Goal: Register for event/course

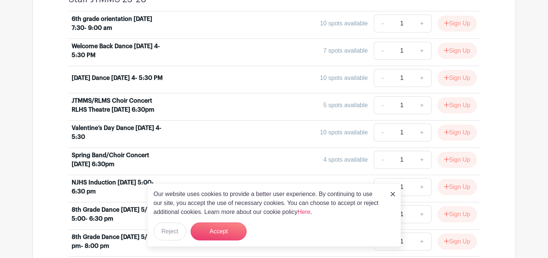
scroll to position [332, 0]
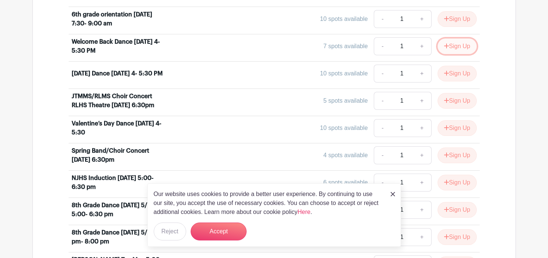
click at [444, 47] on icon "submit" at bounding box center [446, 45] width 5 height 5
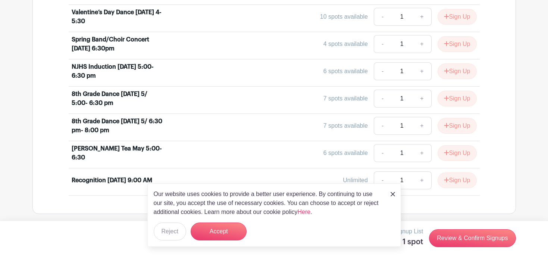
scroll to position [446, 0]
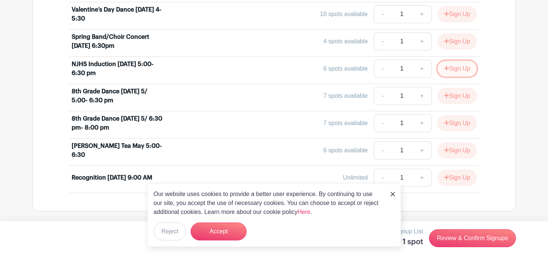
click at [457, 72] on button "Sign Up" at bounding box center [457, 69] width 39 height 16
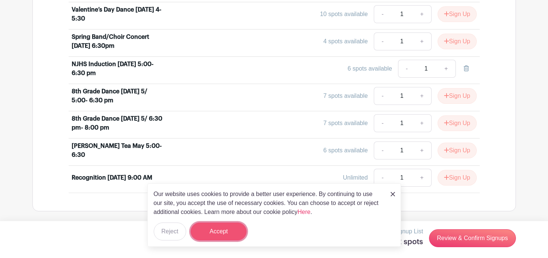
click at [195, 233] on button "Accept" at bounding box center [219, 231] width 56 height 18
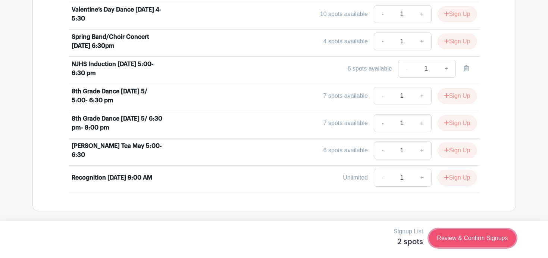
click at [462, 242] on link "Review & Confirm Signups" at bounding box center [472, 238] width 87 height 18
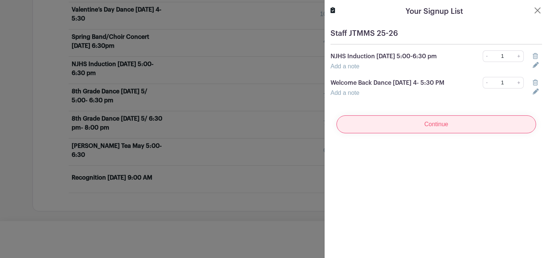
click at [440, 133] on input "Continue" at bounding box center [436, 124] width 200 height 18
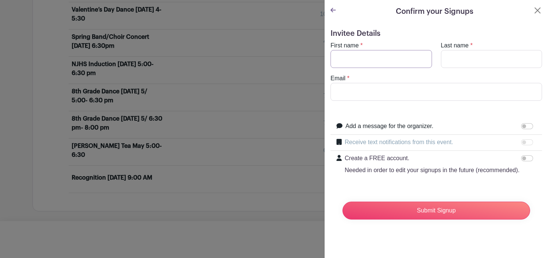
click at [397, 62] on input "First name" at bounding box center [380, 59] width 101 height 18
type input "[PERSON_NAME]"
click at [508, 53] on input "Last name" at bounding box center [491, 59] width 101 height 18
type input "Tendering"
click at [413, 85] on input "Email" at bounding box center [435, 92] width 211 height 18
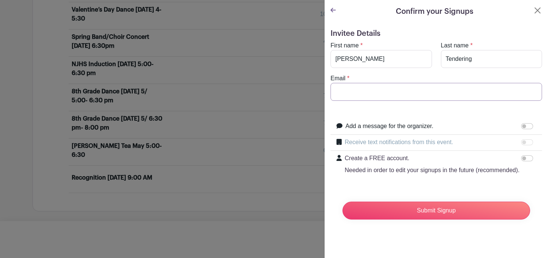
type input "[EMAIL_ADDRESS][DOMAIN_NAME]"
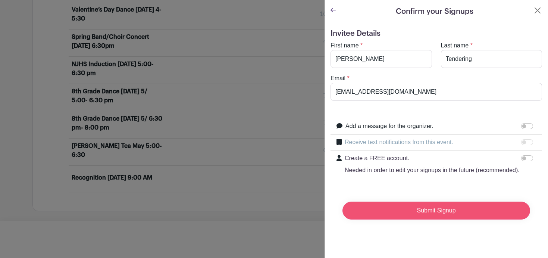
click at [441, 211] on input "Submit Signup" at bounding box center [436, 210] width 188 height 18
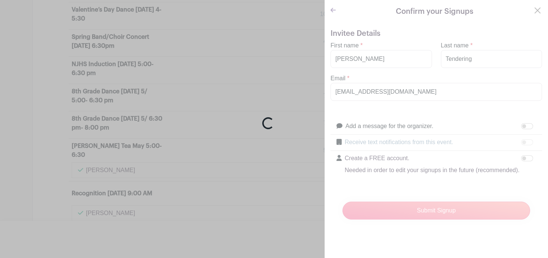
scroll to position [461, 0]
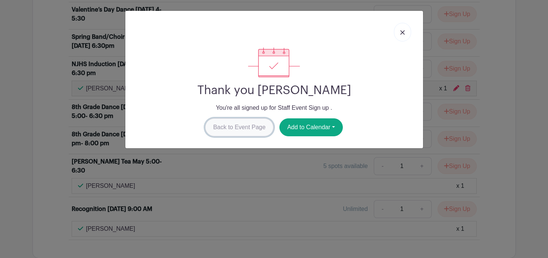
click at [245, 131] on link "Back to Event Page" at bounding box center [239, 127] width 68 height 18
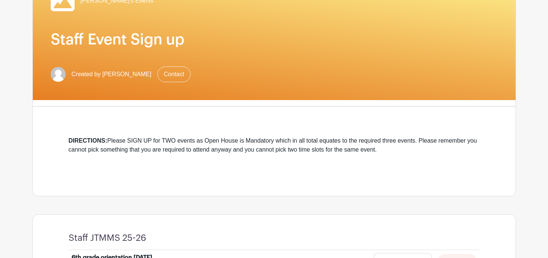
scroll to position [0, 0]
